Goal: Information Seeking & Learning: Learn about a topic

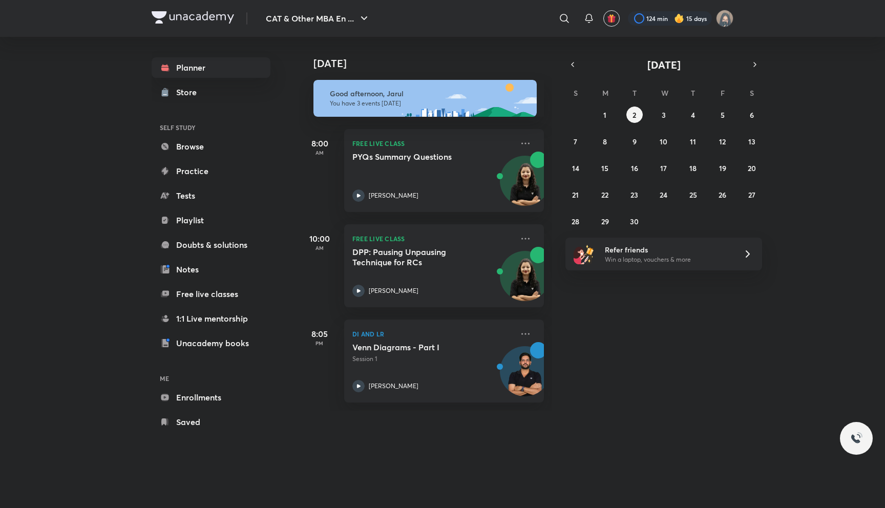
click at [333, 405] on div "Today Good afternoon, Jarul You have 3 events today 8:00 AM FREE LIVE CLASS PYQ…" at bounding box center [425, 224] width 253 height 374
